Goal: Find contact information: Find contact information

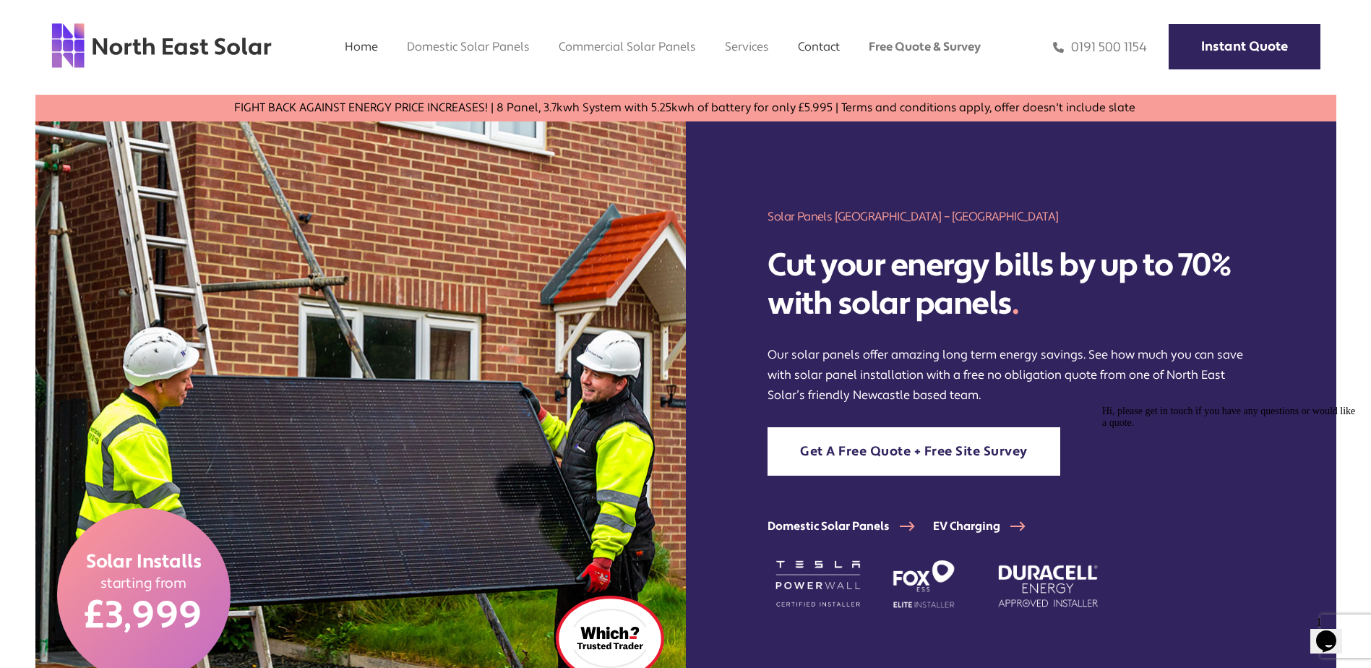
click at [830, 47] on link "Contact" at bounding box center [819, 46] width 42 height 15
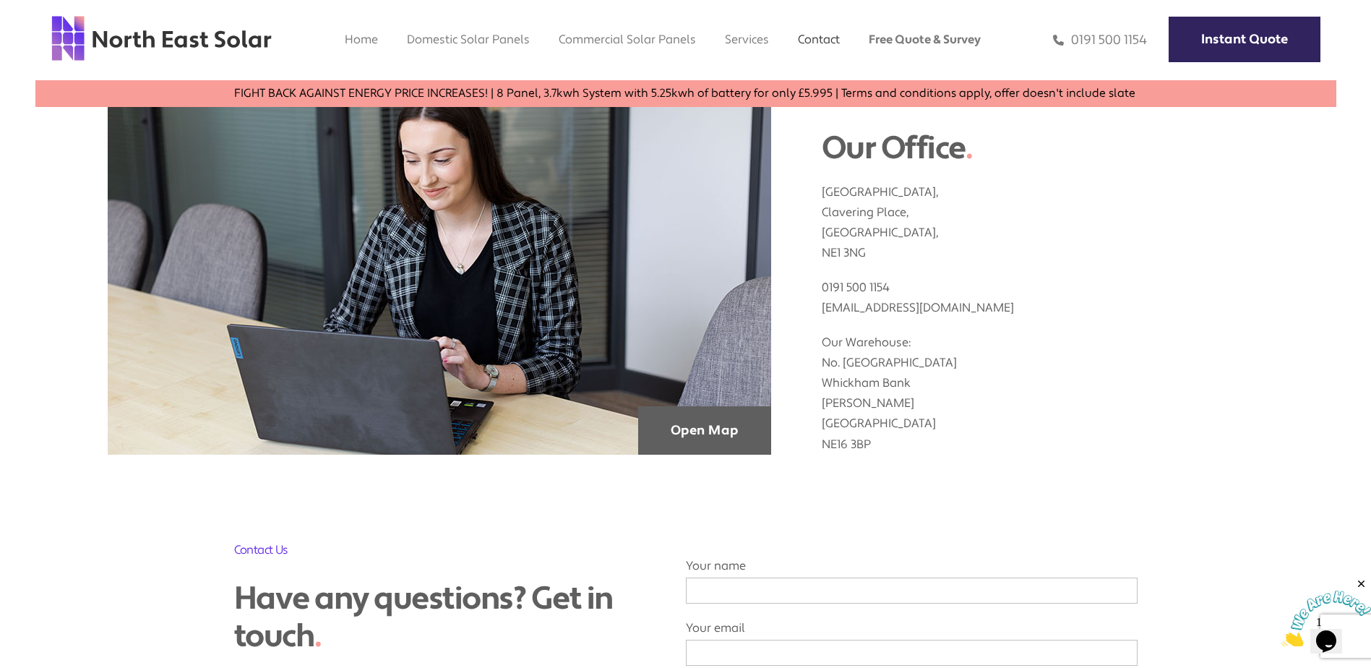
scroll to position [506, 0]
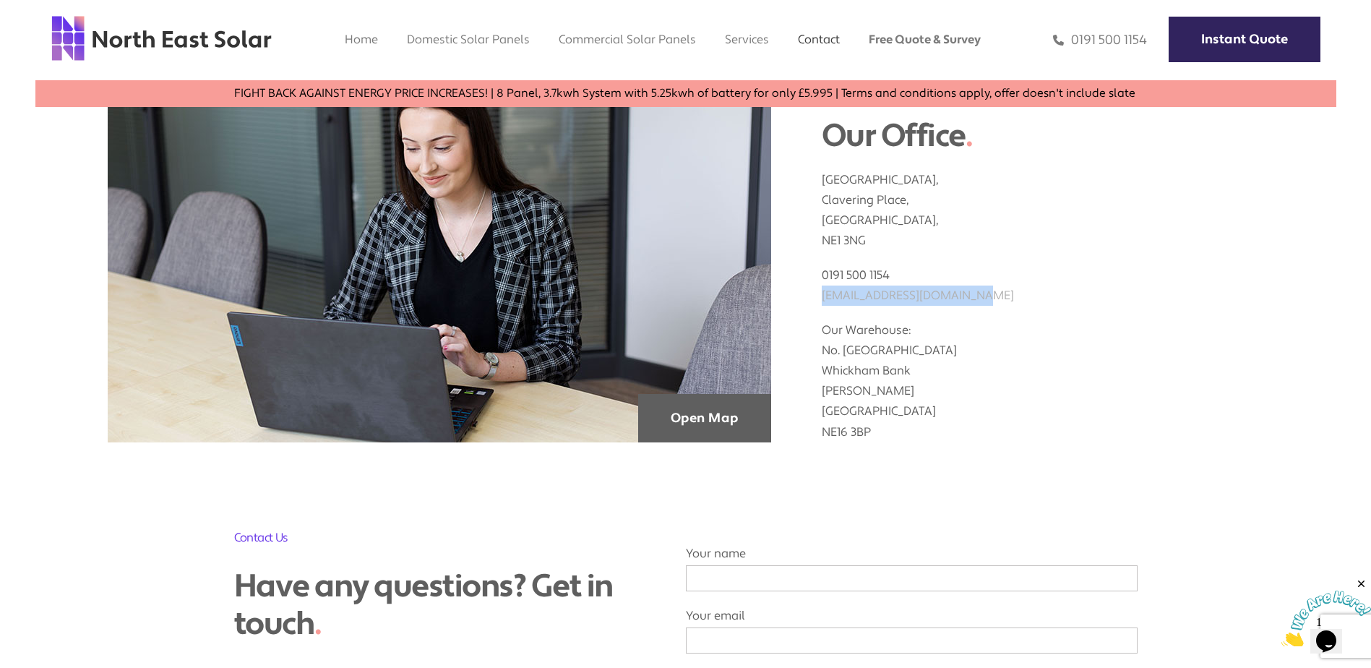
drag, startPoint x: 975, startPoint y: 292, endPoint x: 821, endPoint y: 288, distance: 154.7
click at [822, 288] on p "0191 500 1154 info@northeastsolar.co.uk" at bounding box center [1043, 278] width 442 height 55
copy link "[EMAIL_ADDRESS][DOMAIN_NAME]"
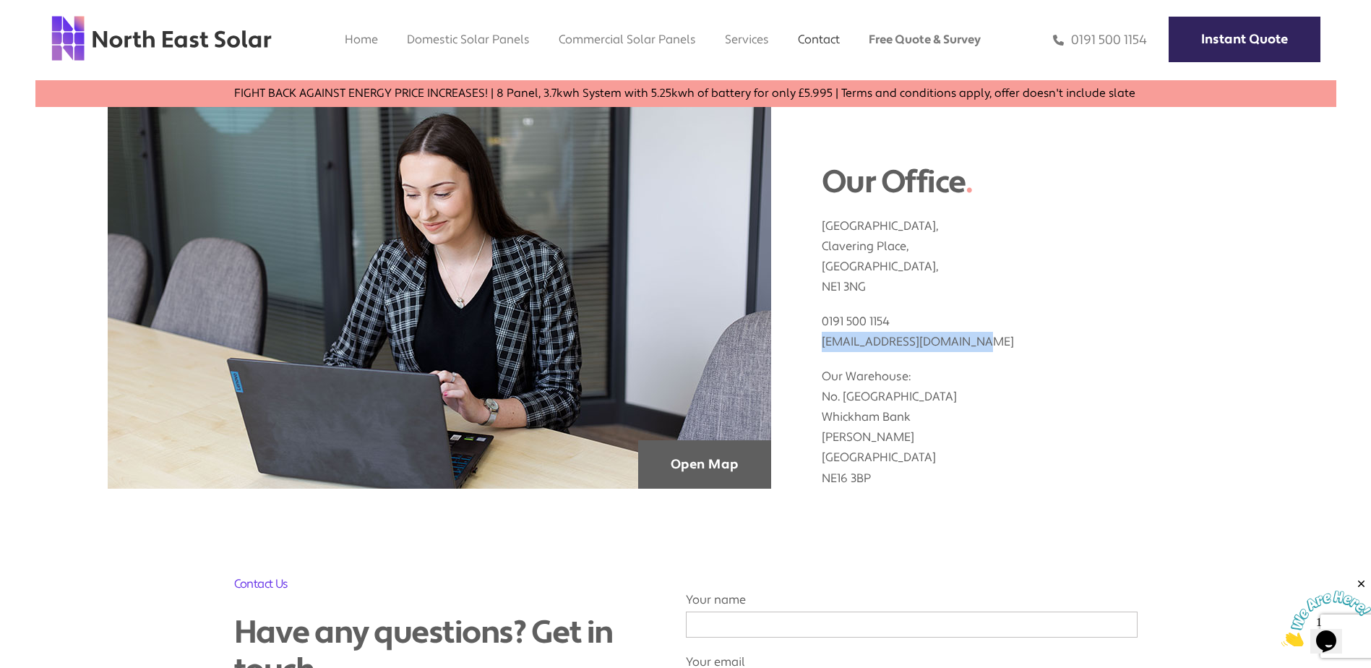
scroll to position [434, 0]
